Goal: Obtain resource: Download file/media

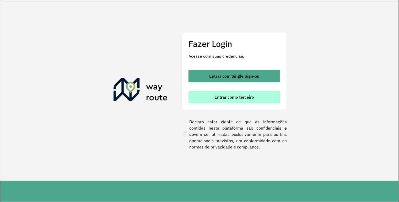
click at [240, 98] on span "Entrar como terceiro" at bounding box center [234, 97] width 40 height 4
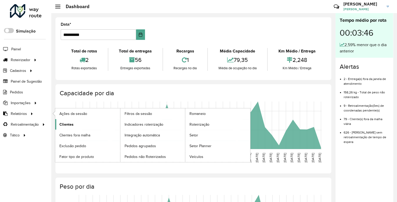
click at [73, 122] on link "Clientes" at bounding box center [87, 124] width 65 height 10
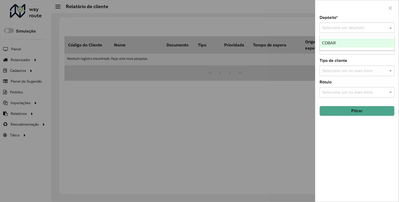
click at [361, 29] on input "text" at bounding box center [351, 28] width 59 height 6
click at [363, 42] on div "CDBAR" at bounding box center [357, 42] width 74 height 9
click at [350, 109] on button "Filtrar" at bounding box center [356, 111] width 75 height 10
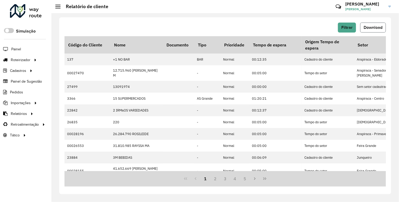
click at [371, 27] on span "Download" at bounding box center [372, 27] width 19 height 4
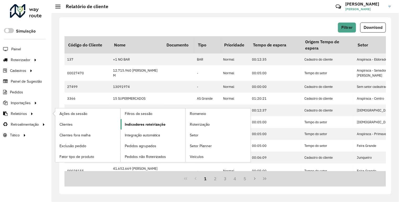
click at [133, 119] on link "Indicadores roteirização" at bounding box center [152, 124] width 65 height 10
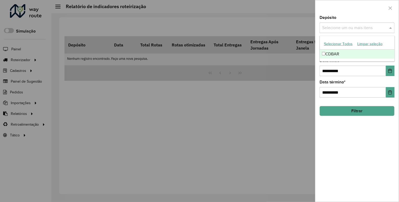
click at [336, 29] on input "text" at bounding box center [354, 28] width 67 height 6
click at [335, 54] on div "CDBAR" at bounding box center [357, 53] width 74 height 9
drag, startPoint x: 364, startPoint y: 70, endPoint x: 180, endPoint y: 93, distance: 185.3
click at [180, 93] on body "Aguarde... Pop-up bloqueado! Seu navegador bloqueou automáticamente a abertura …" at bounding box center [199, 101] width 399 height 202
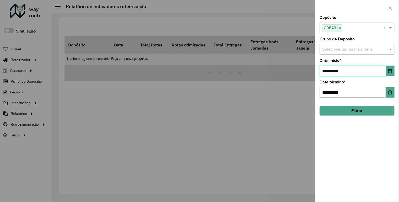
type input "**********"
click at [381, 106] on button "Filtrar" at bounding box center [356, 111] width 75 height 10
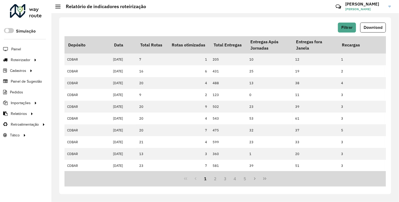
click at [371, 29] on span "Download" at bounding box center [372, 27] width 19 height 4
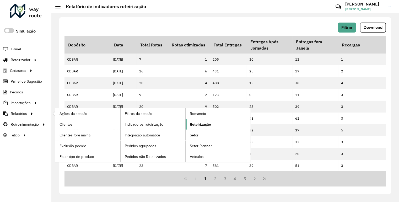
click at [208, 122] on span "Roteirização" at bounding box center [200, 124] width 21 height 5
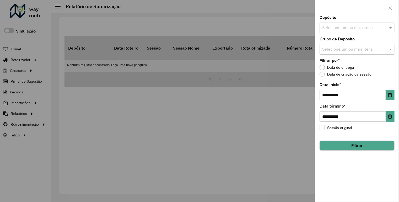
click at [335, 30] on input "text" at bounding box center [354, 28] width 67 height 6
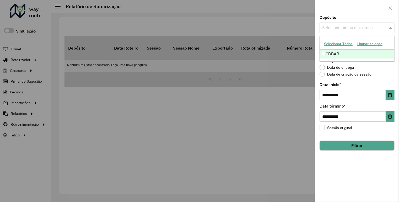
click at [342, 55] on div "CDBAR" at bounding box center [357, 53] width 74 height 9
drag, startPoint x: 355, startPoint y: 94, endPoint x: 248, endPoint y: 109, distance: 108.0
click at [248, 109] on body "Aguarde... Pop-up bloqueado! Seu navegador bloqueou automáticamente a abertura …" at bounding box center [199, 101] width 399 height 202
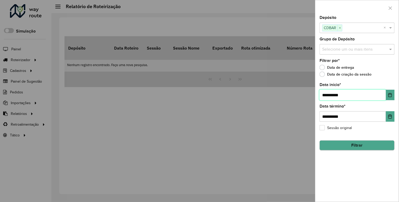
type input "**********"
click at [348, 144] on button "Filtrar" at bounding box center [356, 145] width 75 height 10
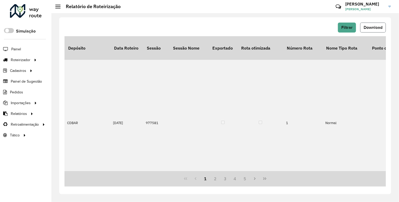
click at [381, 27] on span "Download" at bounding box center [372, 27] width 19 height 4
click at [22, 89] on span "Pedidos" at bounding box center [17, 91] width 14 height 5
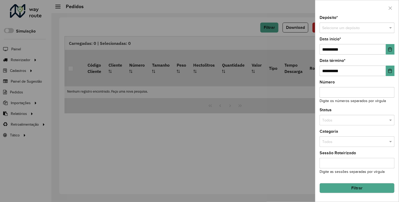
click at [355, 30] on input "text" at bounding box center [351, 28] width 59 height 6
click at [347, 38] on div "CDBAR" at bounding box center [357, 42] width 74 height 8
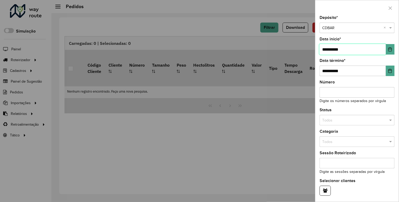
drag, startPoint x: 365, startPoint y: 48, endPoint x: 192, endPoint y: 54, distance: 172.7
click at [192, 54] on body "Aguarde... Pop-up bloqueado! Seu navegador bloqueou automáticamente a abertura …" at bounding box center [199, 101] width 399 height 202
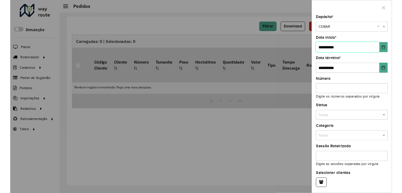
scroll to position [17, 0]
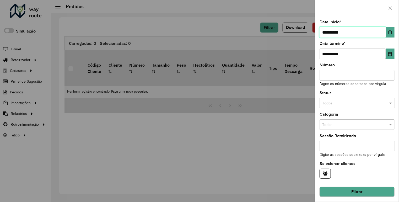
type input "**********"
click at [343, 188] on button "Filtrar" at bounding box center [356, 192] width 75 height 10
